Goal: Information Seeking & Learning: Obtain resource

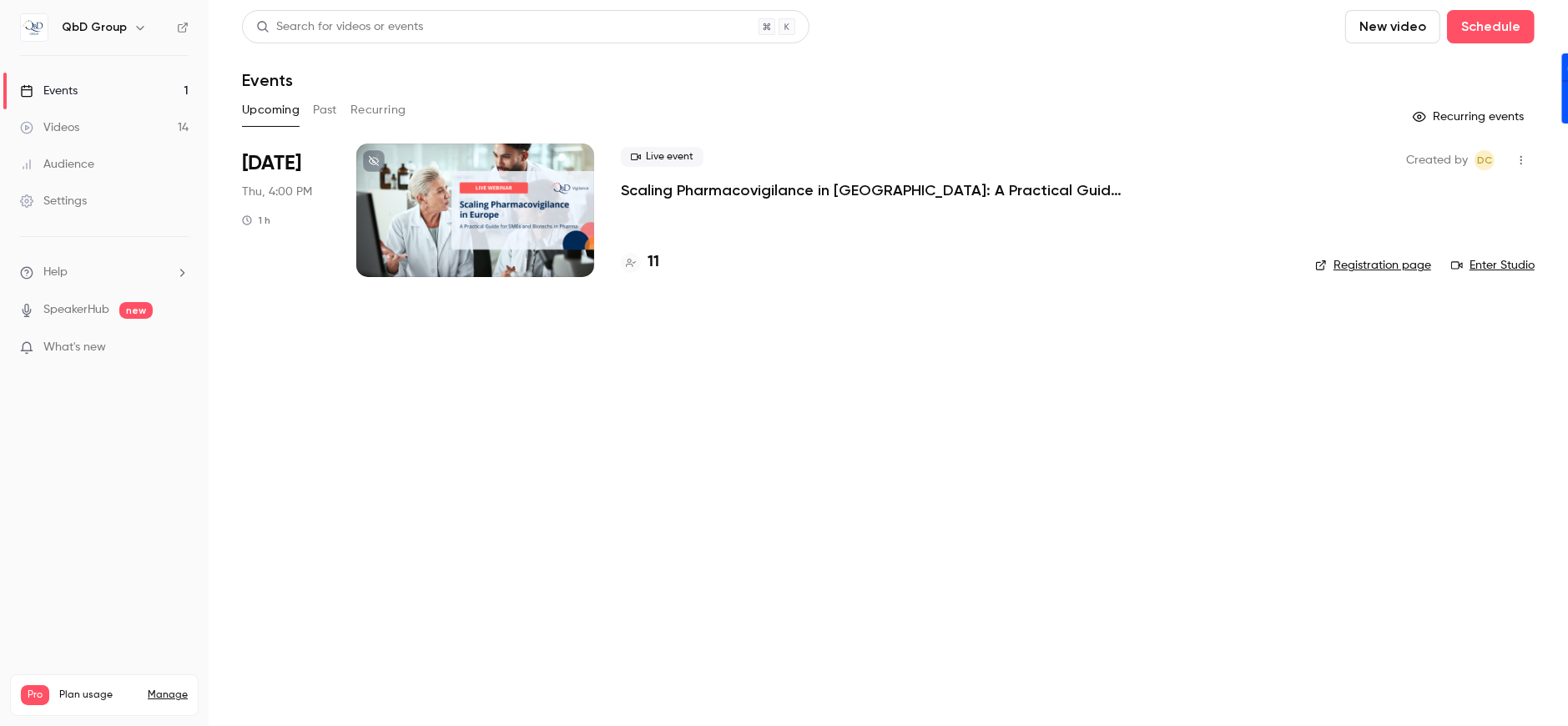
click at [1031, 512] on main "Search for videos or events New video Schedule Events Upcoming Past Recurring R…" at bounding box center [888, 363] width 1360 height 726
click at [74, 136] on link "Videos 14" at bounding box center [104, 127] width 208 height 37
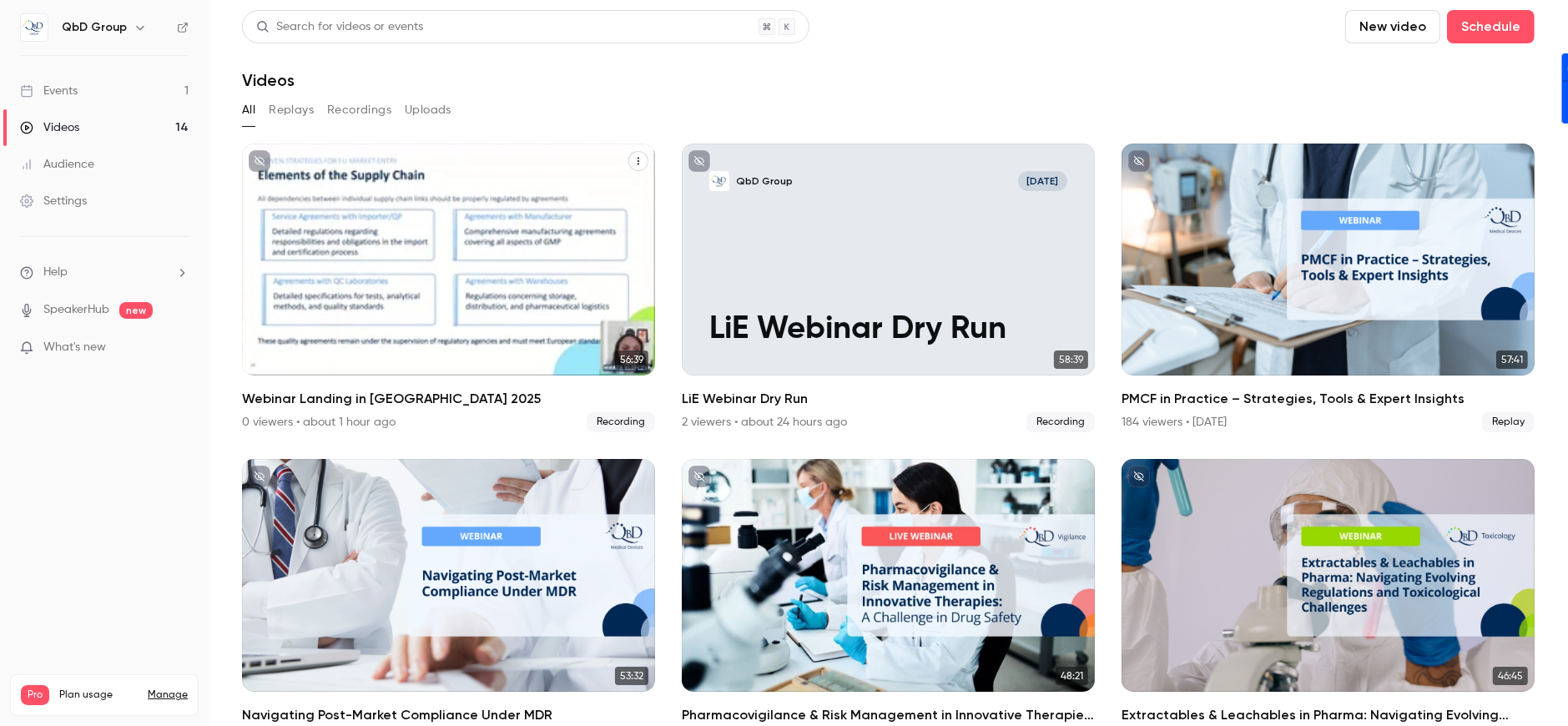
click at [549, 168] on div "QbD Group [DATE] Webinar Landing in [GEOGRAPHIC_DATA] 2025" at bounding box center [449, 260] width 413 height 232
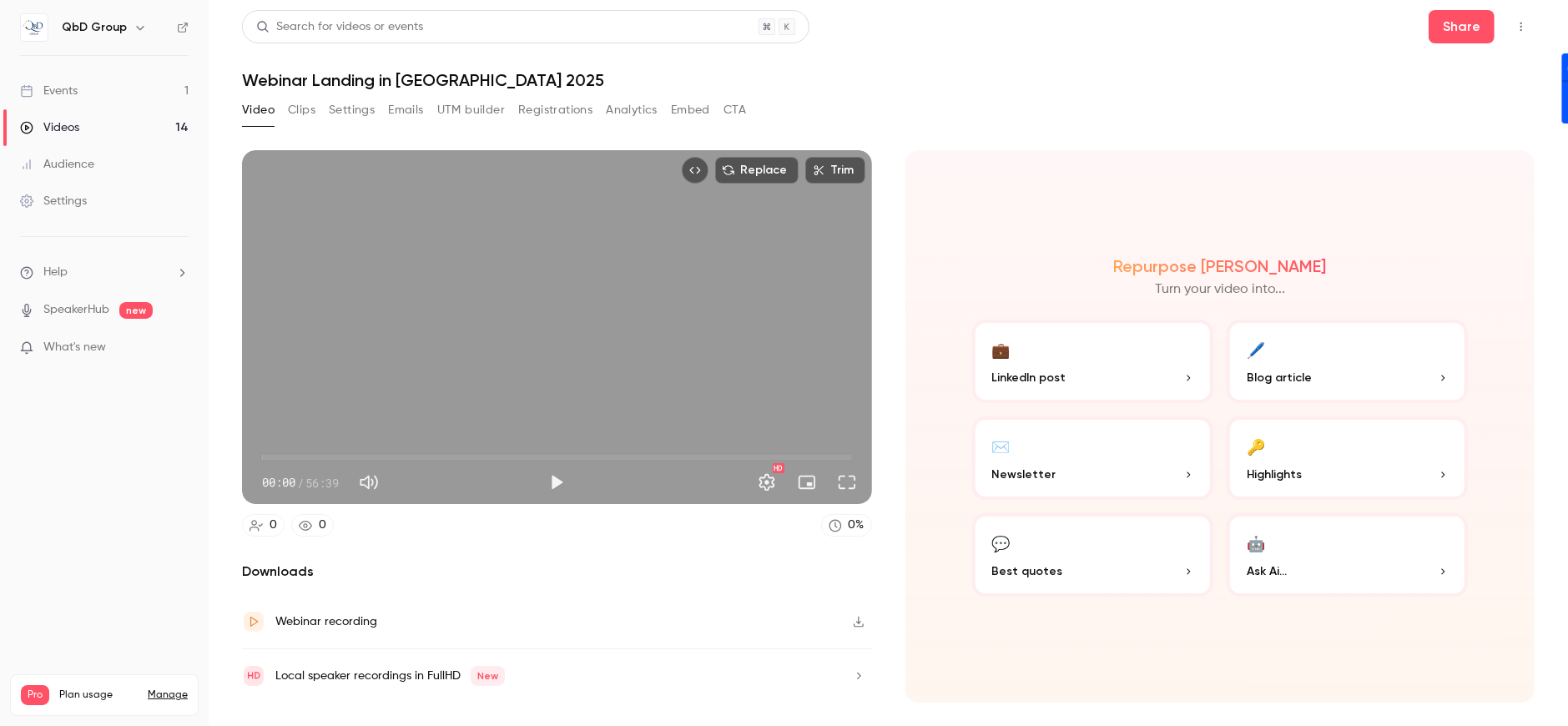
click at [288, 106] on button "Clips" at bounding box center [302, 110] width 28 height 27
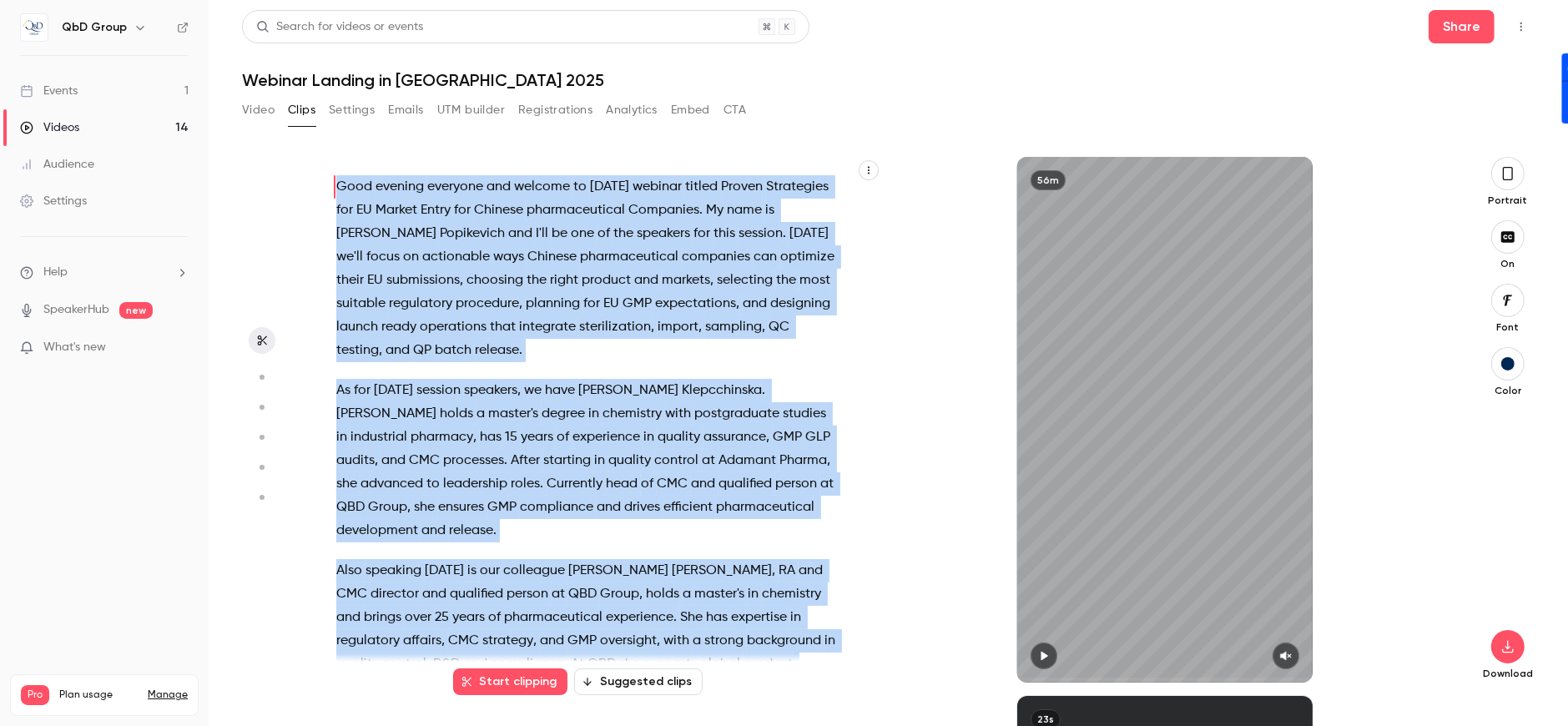
drag, startPoint x: 767, startPoint y: 621, endPoint x: 331, endPoint y: 173, distance: 625.1
click at [331, 174] on div "Good evening everyone and welcome to [DATE] webinar titled Proven Strategies fo…" at bounding box center [594, 427] width 559 height 509
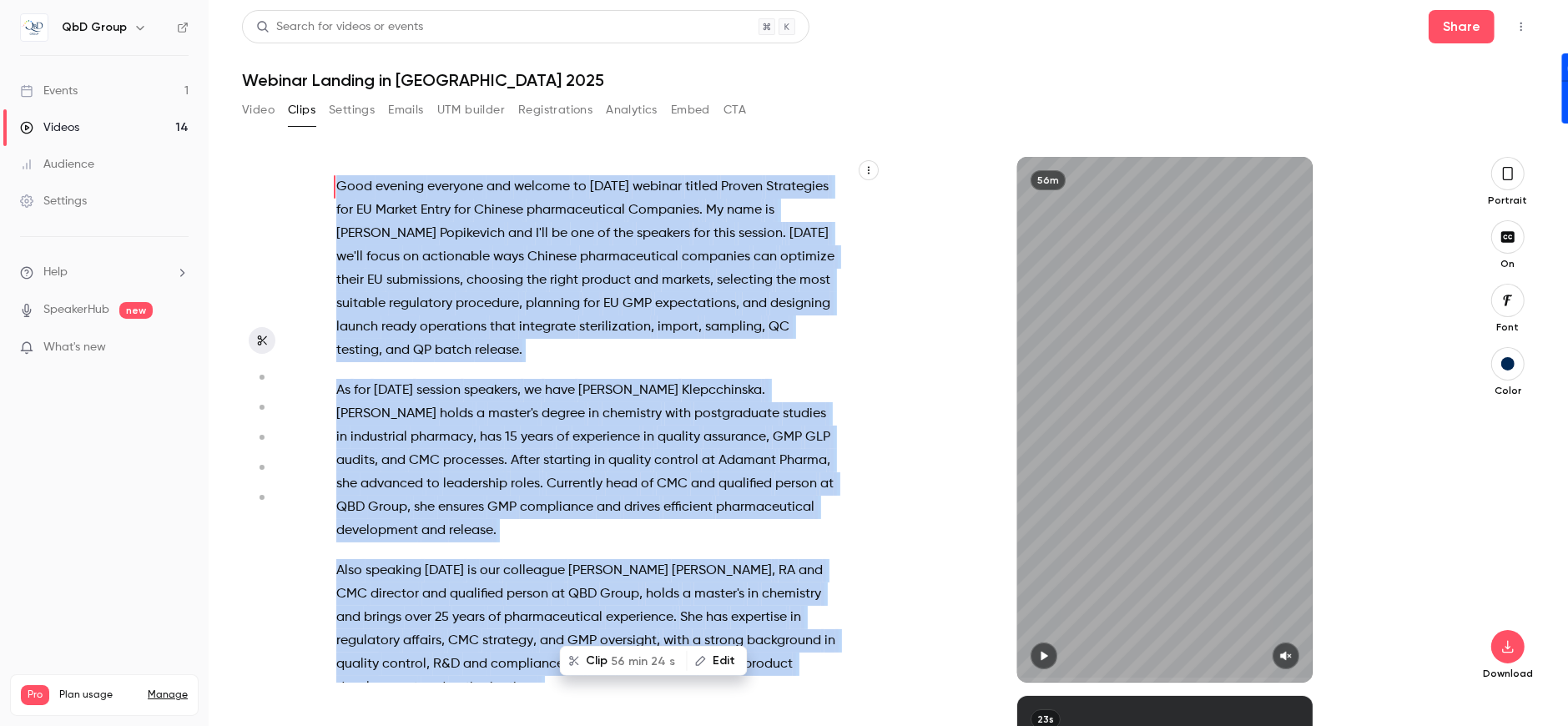
copy div "Good evening everyone and welcome to [DATE] webinar titled Proven Strategies fo…"
click at [869, 171] on icon "button" at bounding box center [868, 171] width 10 height 10
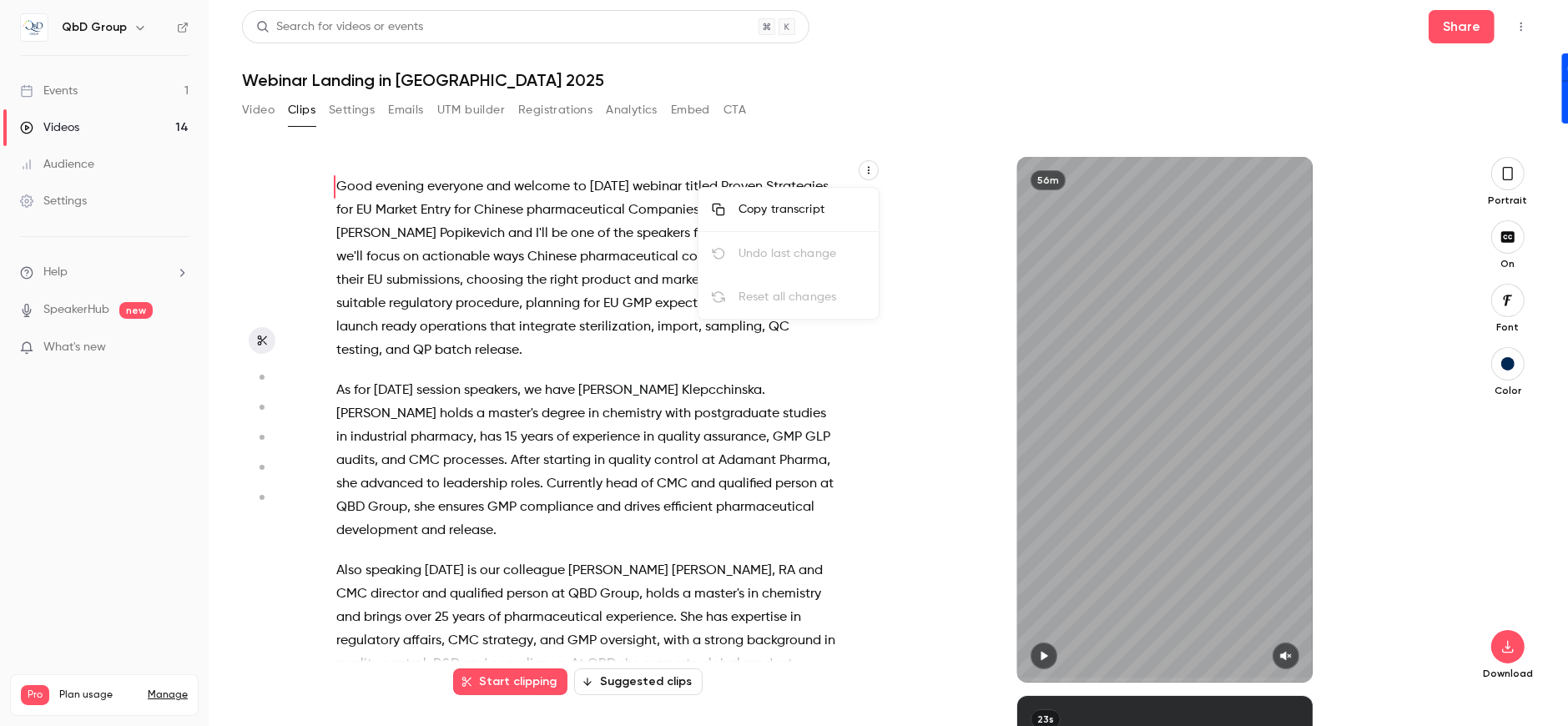
click at [869, 171] on div at bounding box center [784, 363] width 1568 height 726
click at [869, 171] on icon "button" at bounding box center [868, 171] width 10 height 10
click at [800, 212] on div "Copy transcript" at bounding box center [802, 209] width 127 height 17
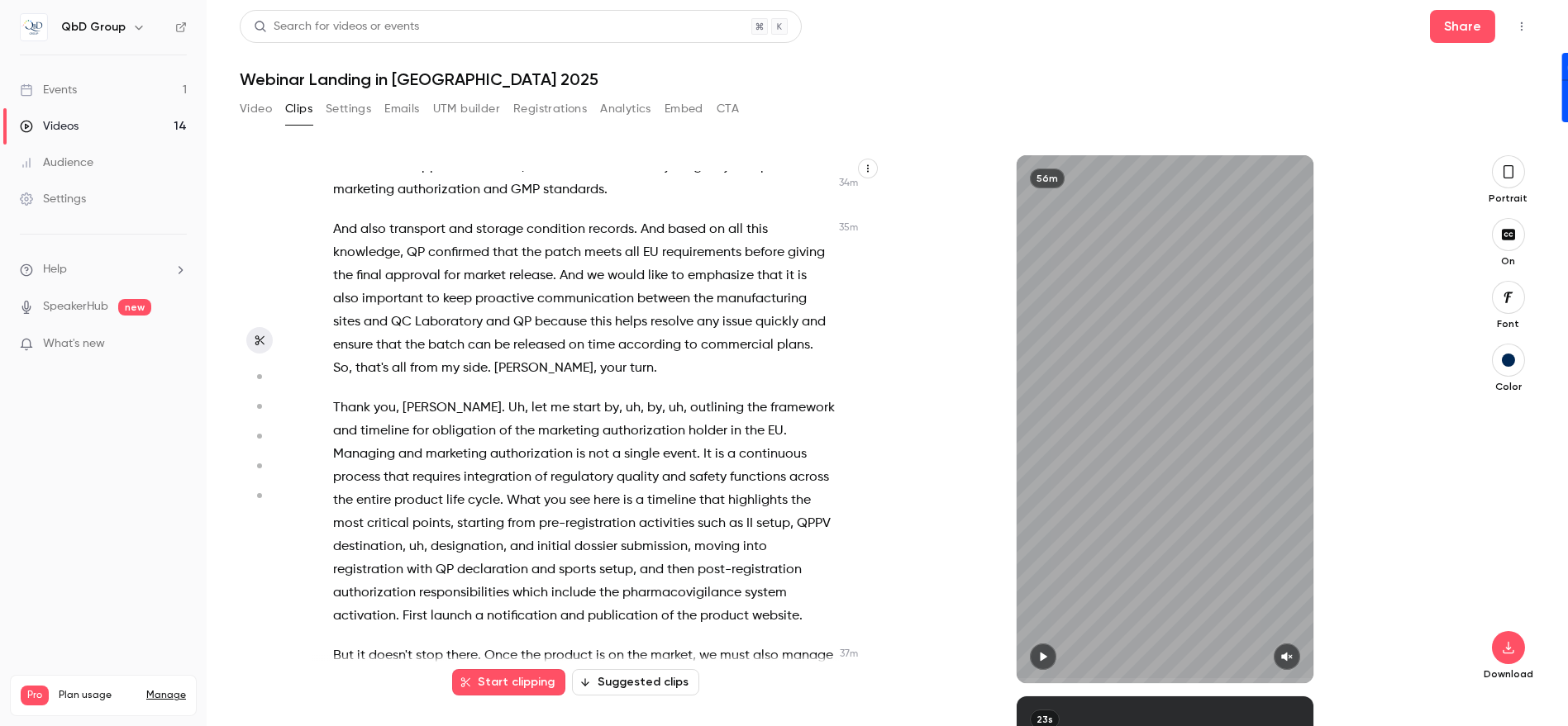
scroll to position [8995, 0]
